Goal: Transaction & Acquisition: Obtain resource

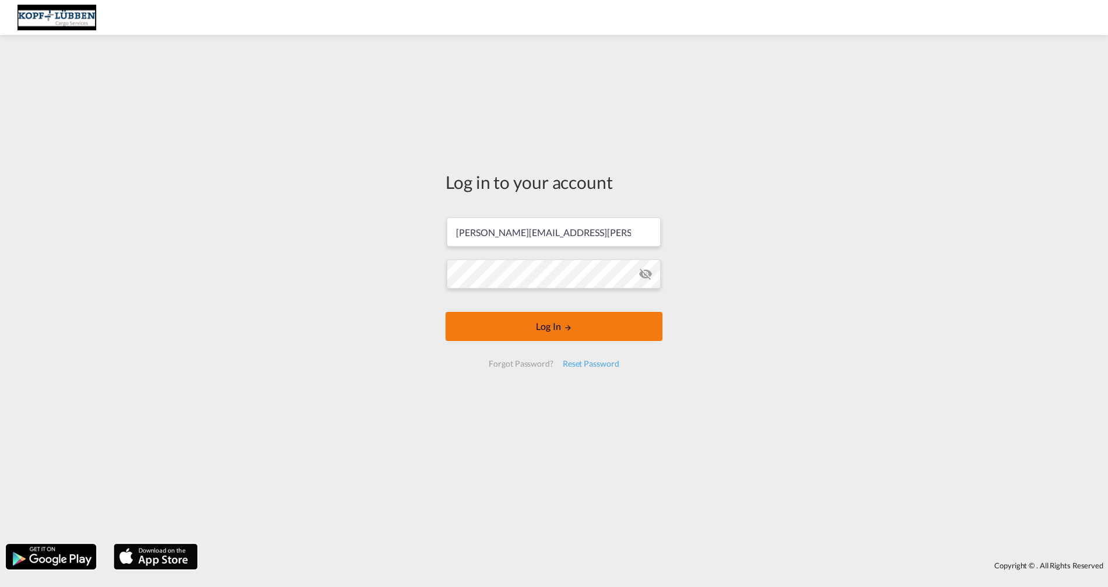
click at [550, 327] on body "Analytics Dashboard Reports Rate Search Manage Rates Contract Rates My Rate Fil…" at bounding box center [554, 293] width 1108 height 587
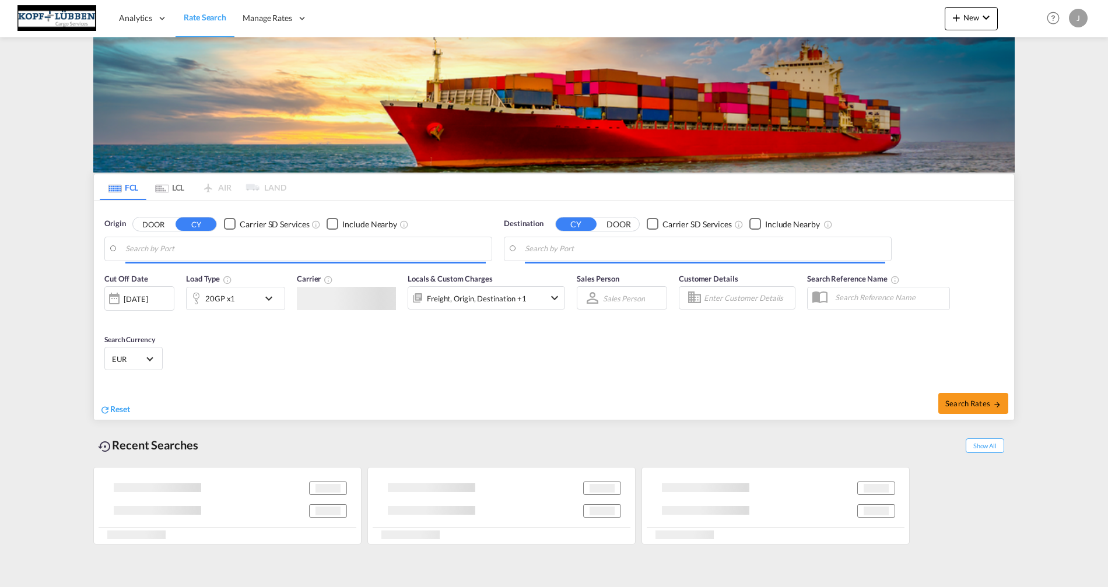
type input "Paranagua, BRPNG"
type input "[GEOGRAPHIC_DATA], [GEOGRAPHIC_DATA]"
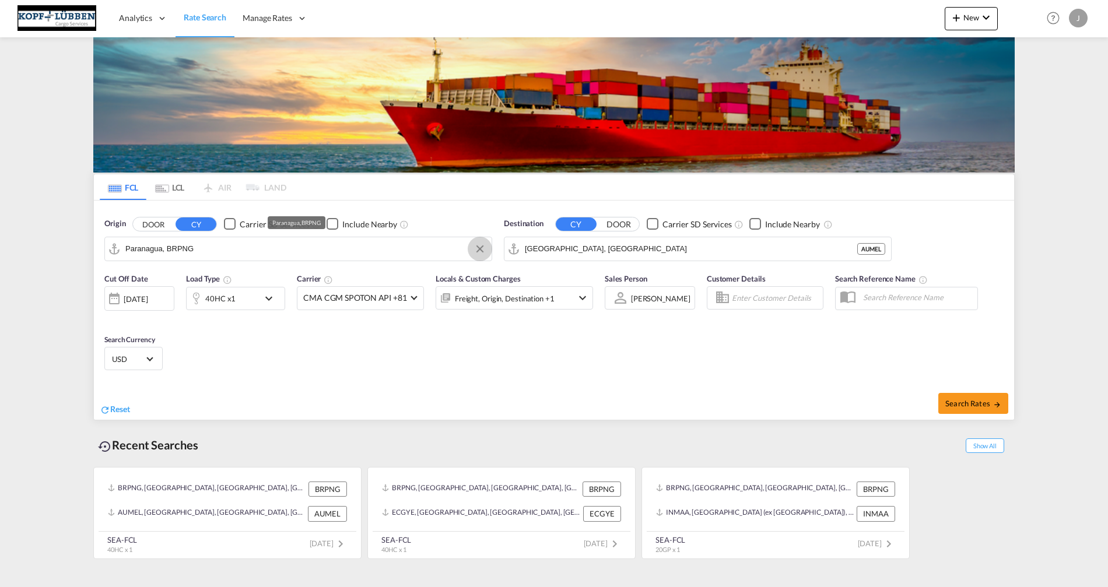
click at [480, 248] on button "Clear Input" at bounding box center [480, 249] width 18 height 18
click at [417, 249] on body "Analytics Dashboard Reports Rate Search Manage Rates Contract Rates My Rate Fil…" at bounding box center [554, 293] width 1108 height 587
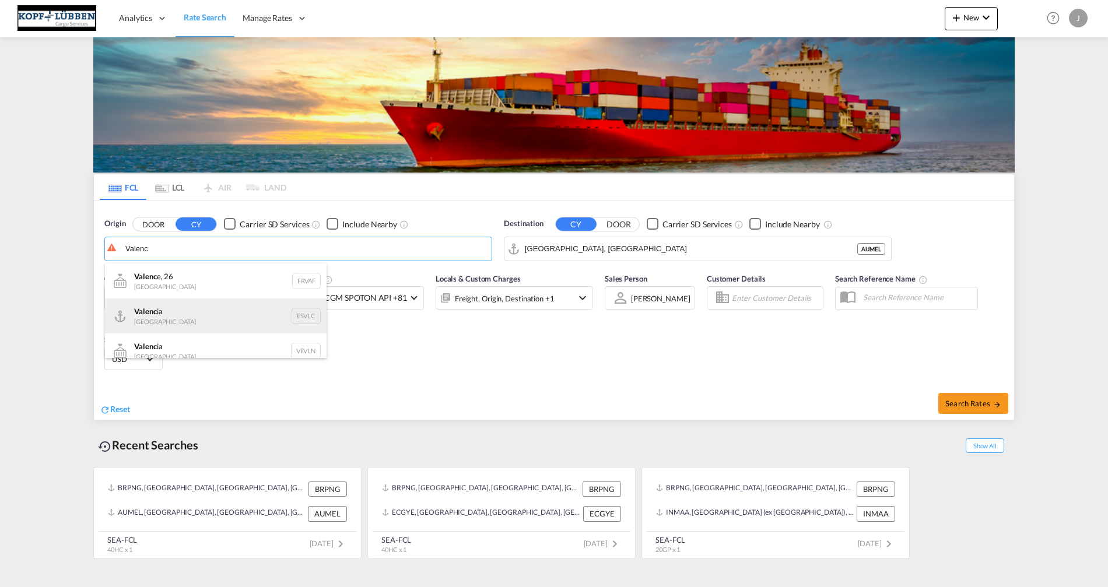
scroll to position [10, 0]
click at [199, 305] on div "Valenc ia Spain ESVLC" at bounding box center [216, 306] width 222 height 35
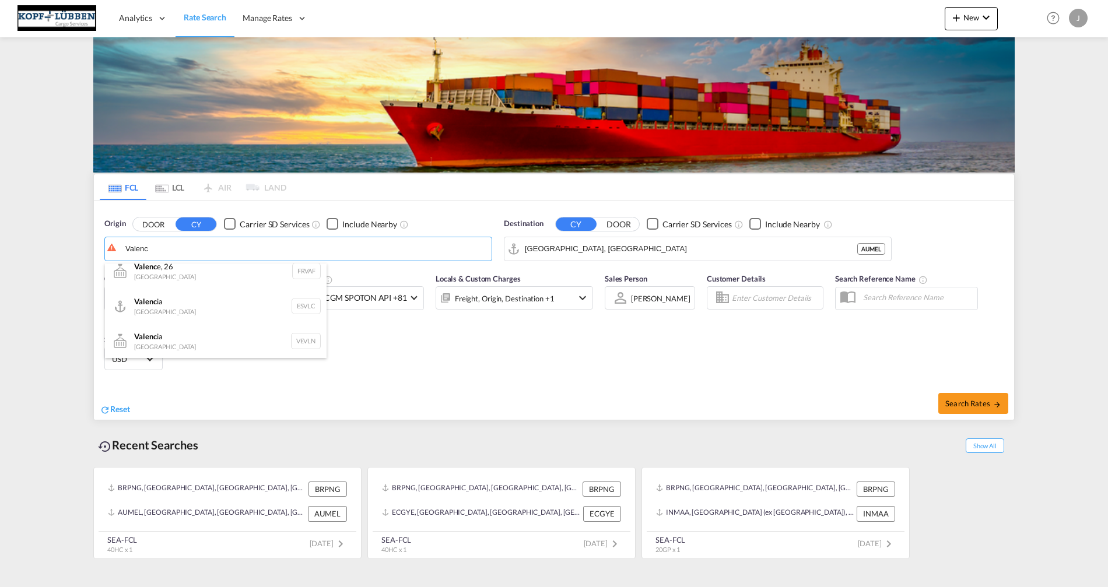
type input "[GEOGRAPHIC_DATA], ESVLC"
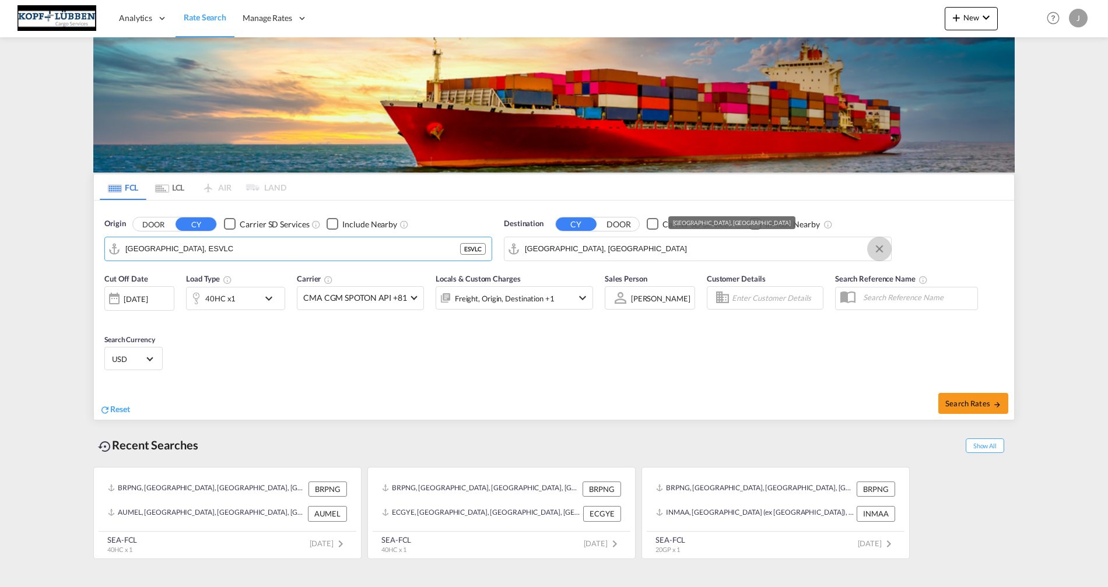
click at [876, 250] on button "Clear Input" at bounding box center [880, 249] width 18 height 18
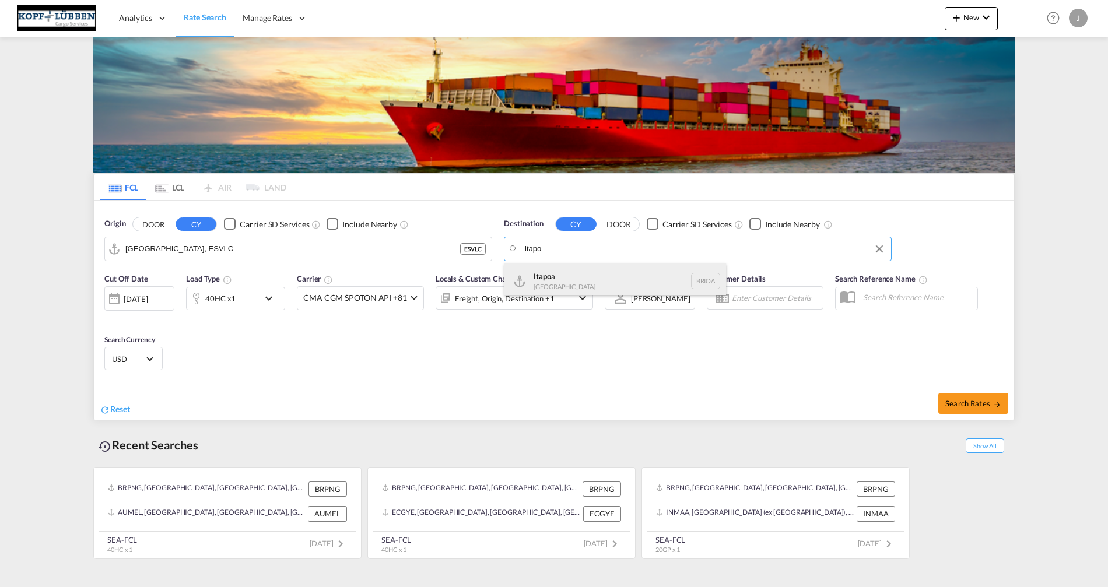
click at [574, 276] on div "Itapo a [GEOGRAPHIC_DATA] BRIOA" at bounding box center [616, 281] width 222 height 35
type input "Itapoa, BRIOA"
click at [271, 298] on md-icon "icon-chevron-down" at bounding box center [272, 299] width 20 height 14
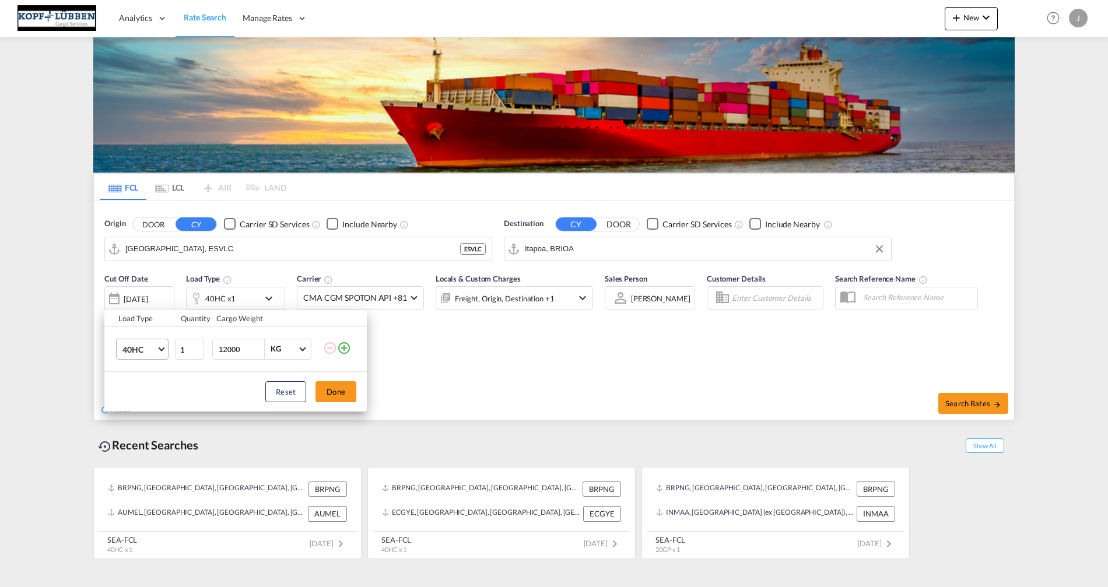
click at [150, 347] on span "40HC" at bounding box center [140, 350] width 34 height 12
click at [135, 288] on div "20GP" at bounding box center [133, 294] width 20 height 12
click at [346, 391] on button "Done" at bounding box center [336, 392] width 41 height 21
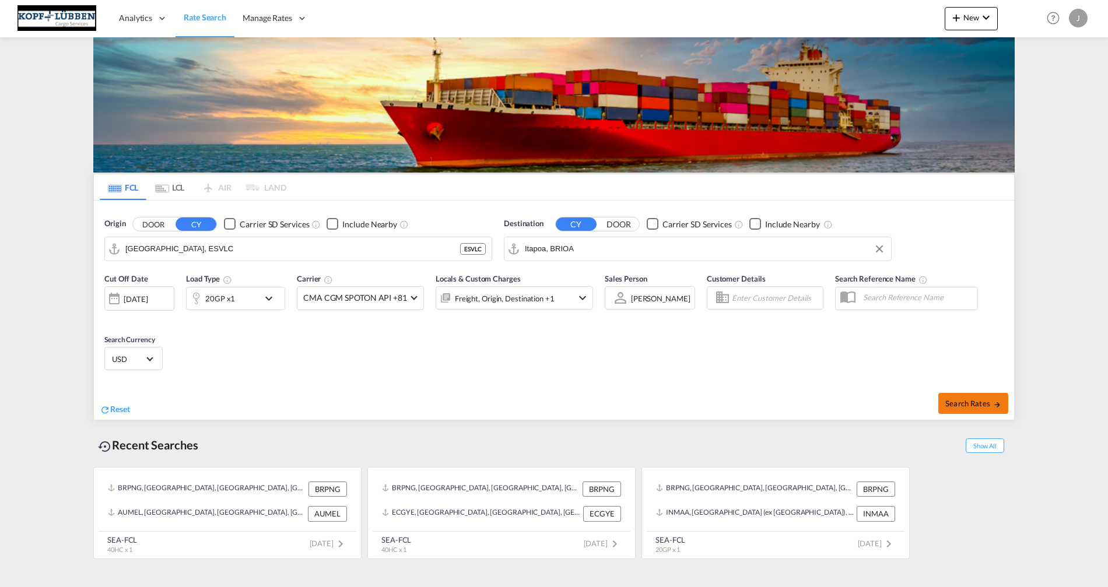
click at [980, 403] on span "Search Rates" at bounding box center [974, 403] width 56 height 9
type input "ESVLC to BRIOA / [DATE]"
